Goal: Find specific page/section: Find specific page/section

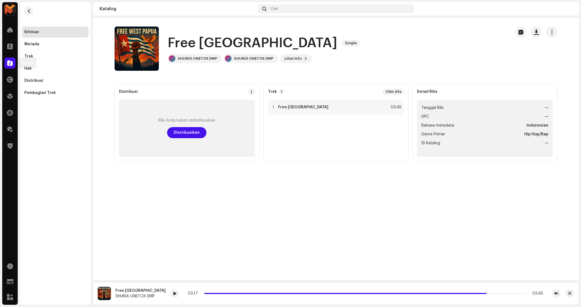
click at [8, 63] on span at bounding box center [10, 63] width 6 height 4
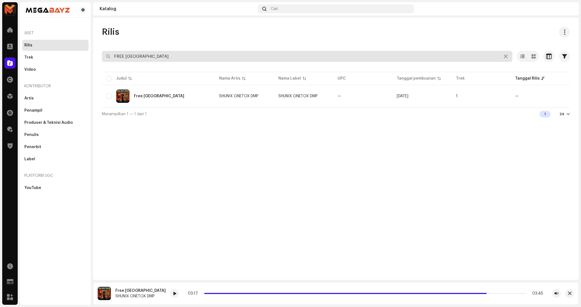
click at [206, 56] on input "FREE [GEOGRAPHIC_DATA]" at bounding box center [307, 56] width 411 height 11
click at [206, 55] on input "FREE [GEOGRAPHIC_DATA]" at bounding box center [307, 56] width 411 height 11
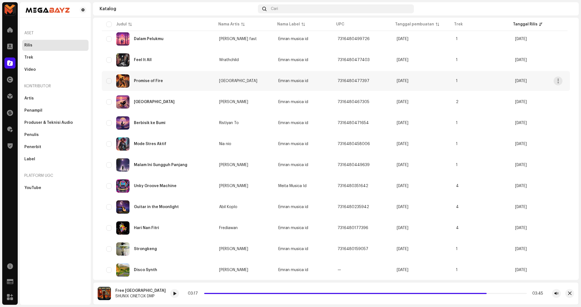
scroll to position [138, 0]
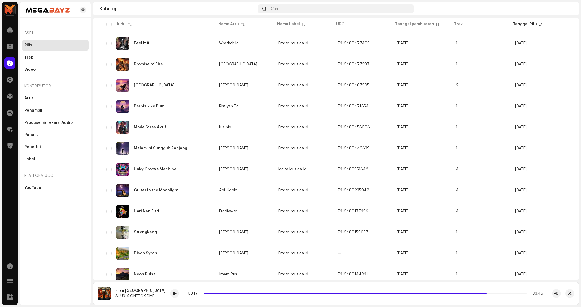
type input "emran"
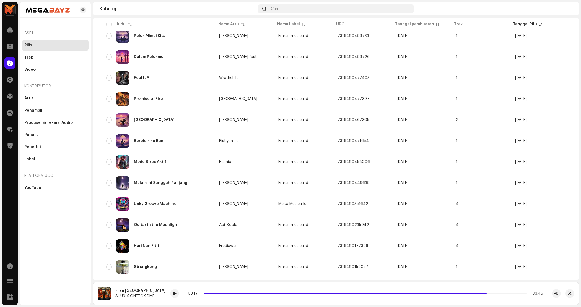
click at [25, 46] on div "Rilis" at bounding box center [28, 45] width 8 height 4
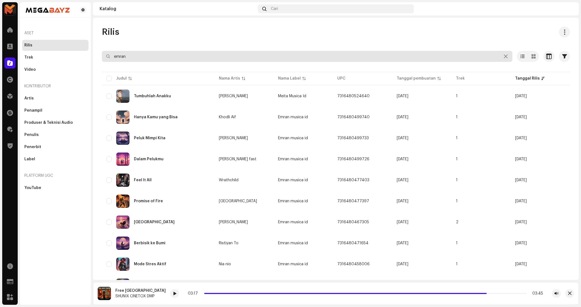
click at [177, 57] on input "emran" at bounding box center [307, 56] width 411 height 11
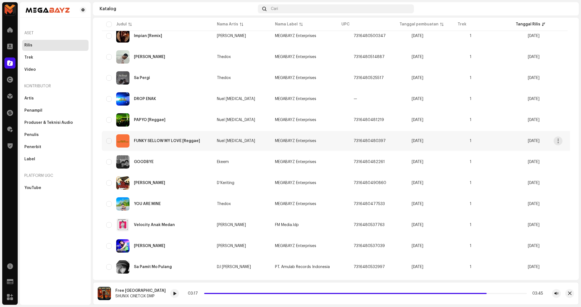
scroll to position [138, 0]
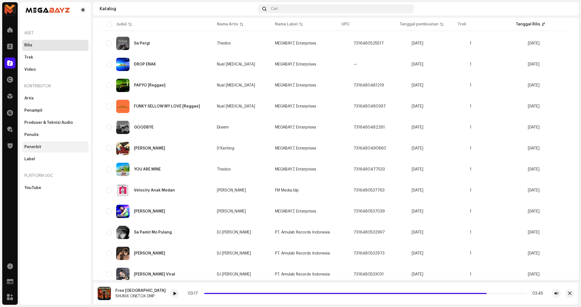
click at [55, 147] on div "Penerbit" at bounding box center [55, 147] width 62 height 4
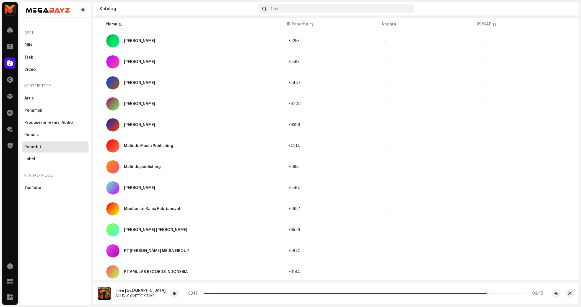
scroll to position [241, 0]
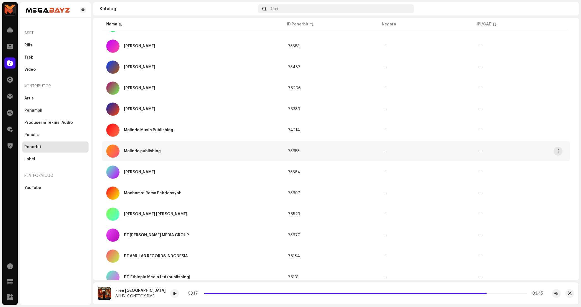
click at [213, 147] on div "Malindo publishing" at bounding box center [192, 151] width 173 height 13
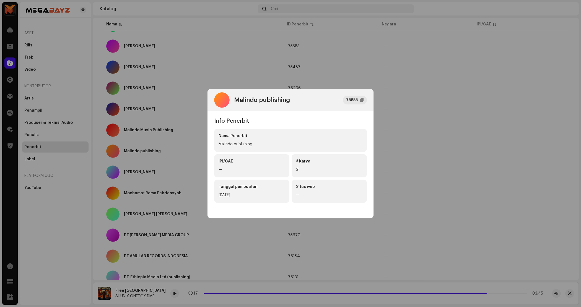
click at [291, 105] on div "Malindo publishing 75655" at bounding box center [290, 100] width 166 height 22
click at [244, 160] on div "IPI/CAE" at bounding box center [252, 162] width 66 height 6
click at [245, 188] on div "Tanggal pembuatan" at bounding box center [252, 187] width 66 height 6
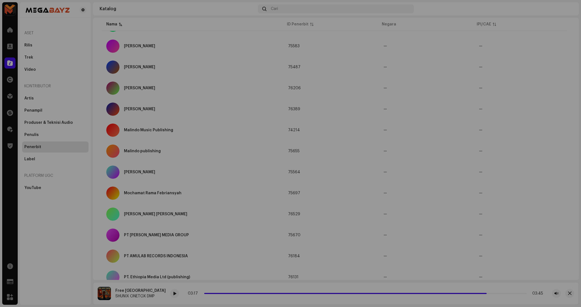
click at [425, 170] on div "Malindo publishing 75655 Info Penerbit Nama Penerbit Malindo publishing IPI/CAE…" at bounding box center [290, 153] width 581 height 307
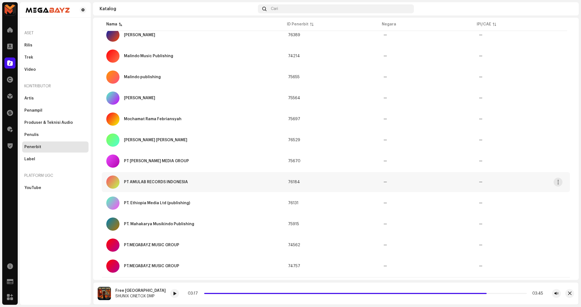
scroll to position [323, 0]
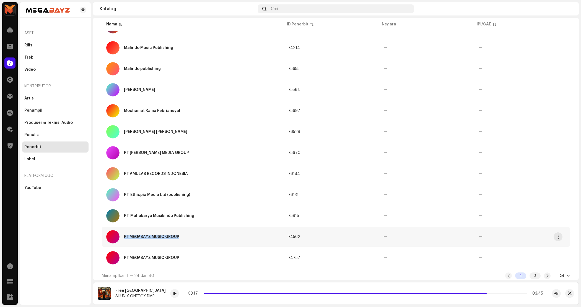
copy div "PT.MEGABAYZ MUSIC GROUP"
drag, startPoint x: 212, startPoint y: 237, endPoint x: 120, endPoint y: 239, distance: 92.4
click at [120, 239] on div "PT.MEGABAYZ MUSIC GROUP" at bounding box center [192, 236] width 173 height 13
click at [51, 113] on div "PT.MEGABAYZ MUSIC GROUP 74562 Info Penerbit Nama Penerbit PT.MEGABAYZ MUSIC GRO…" at bounding box center [290, 153] width 581 height 307
click at [61, 43] on div "Rilis" at bounding box center [55, 45] width 62 height 4
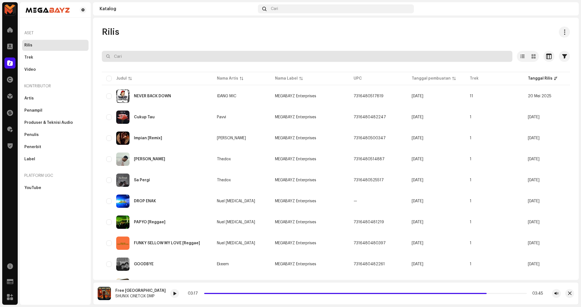
click at [302, 58] on input "text" at bounding box center [307, 56] width 411 height 11
paste input "PT.MEGABAYZ MUSIC GROUP"
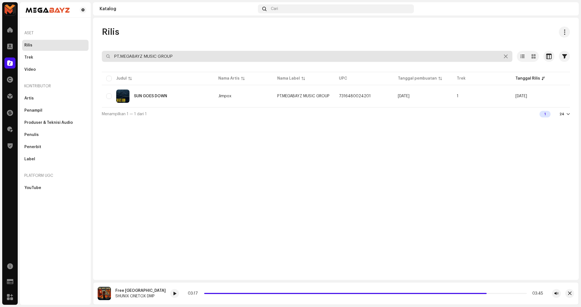
click at [213, 53] on input "PT.MEGABAYZ MUSIC GROUP" at bounding box center [307, 56] width 411 height 11
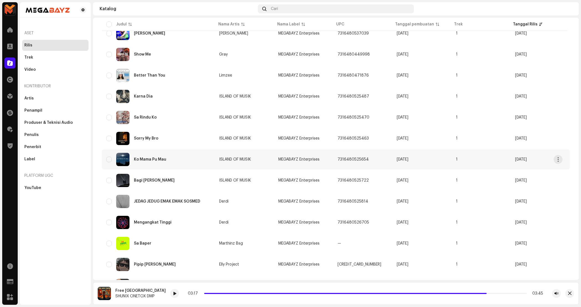
scroll to position [323, 0]
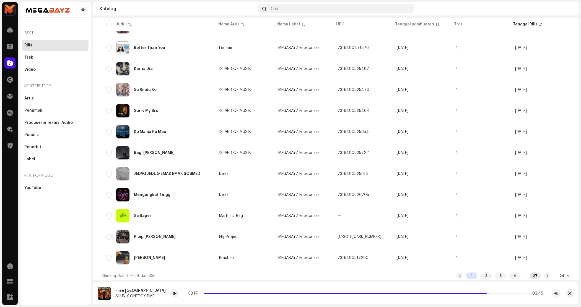
type input "MEGABAYZ"
click at [534, 275] on div "27" at bounding box center [535, 276] width 11 height 7
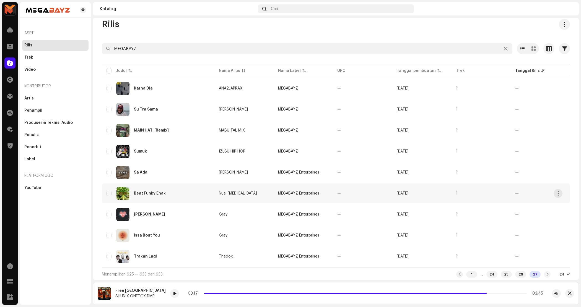
scroll to position [10, 0]
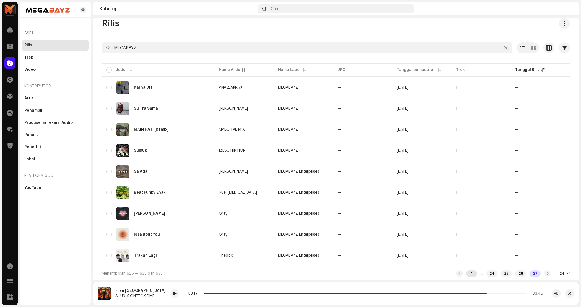
click at [468, 274] on div "1" at bounding box center [471, 274] width 11 height 7
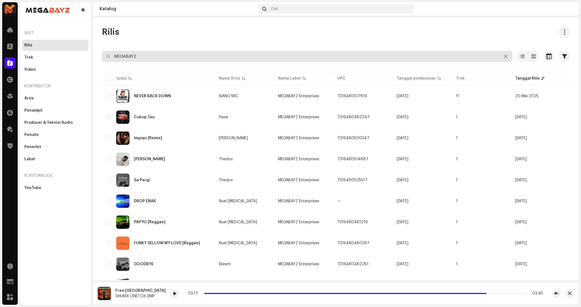
click at [215, 56] on input "MEGABAYZ" at bounding box center [307, 56] width 411 height 11
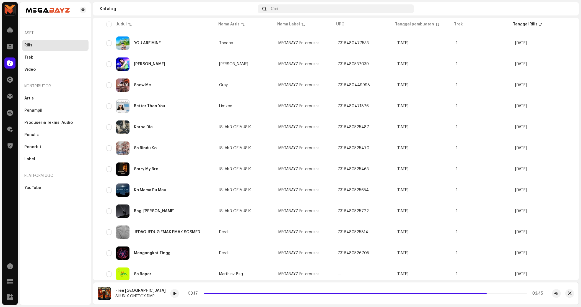
scroll to position [277, 0]
